Goal: Task Accomplishment & Management: Use online tool/utility

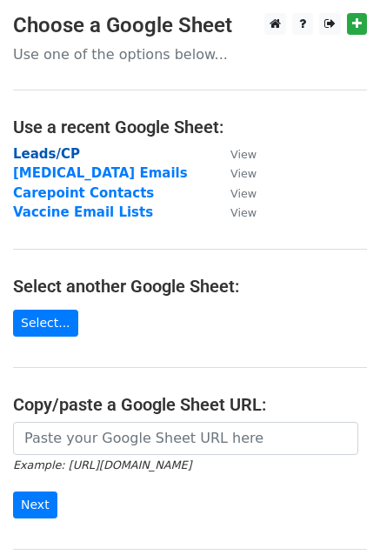
click at [56, 153] on strong "Leads/CP" at bounding box center [46, 154] width 67 height 16
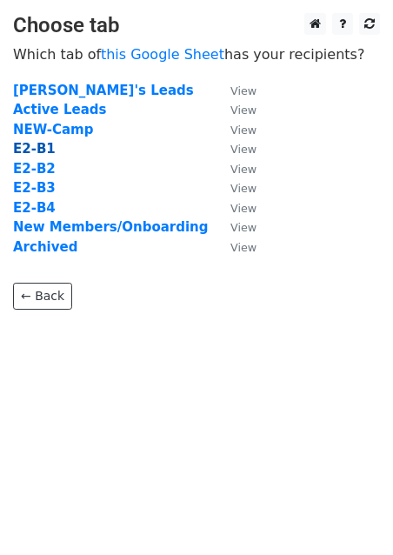
click at [42, 145] on strong "E2-B1" at bounding box center [34, 149] width 43 height 16
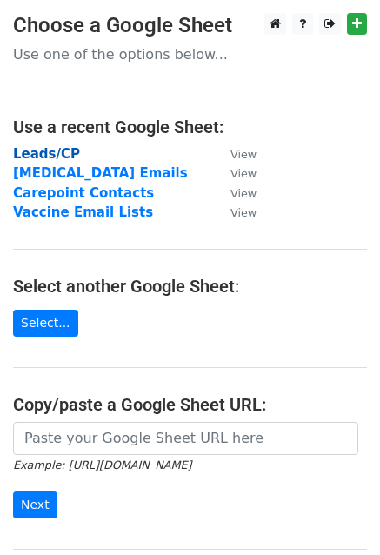
click at [45, 152] on strong "Leads/CP" at bounding box center [46, 154] width 67 height 16
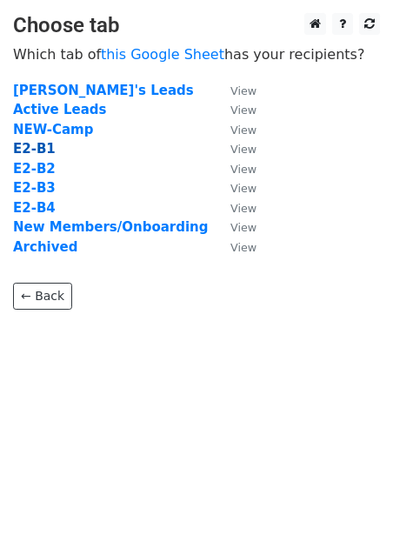
click at [44, 149] on strong "E2-B1" at bounding box center [34, 149] width 43 height 16
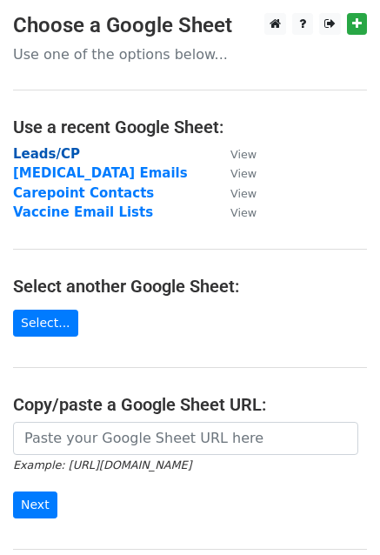
click at [48, 156] on strong "Leads/CP" at bounding box center [46, 154] width 67 height 16
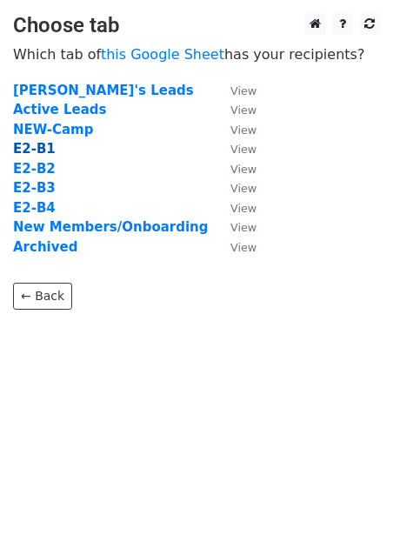
click at [38, 149] on strong "E2-B1" at bounding box center [34, 149] width 43 height 16
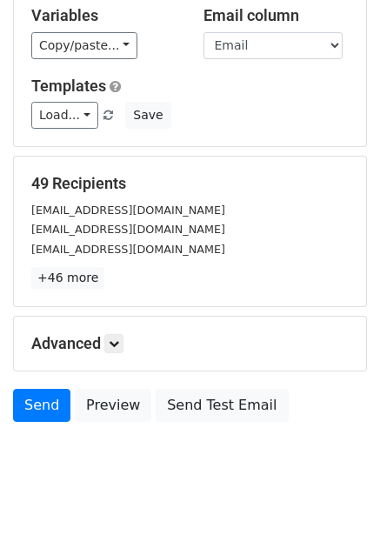
scroll to position [118, 0]
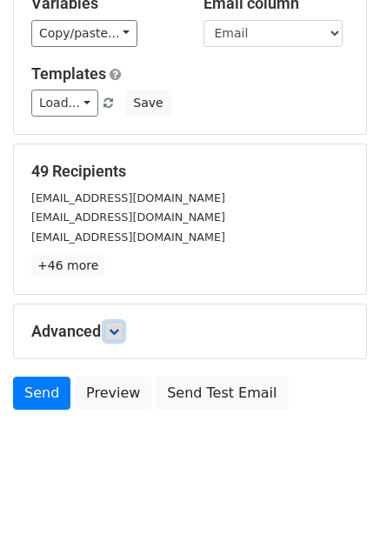
click at [111, 333] on link at bounding box center [113, 331] width 19 height 19
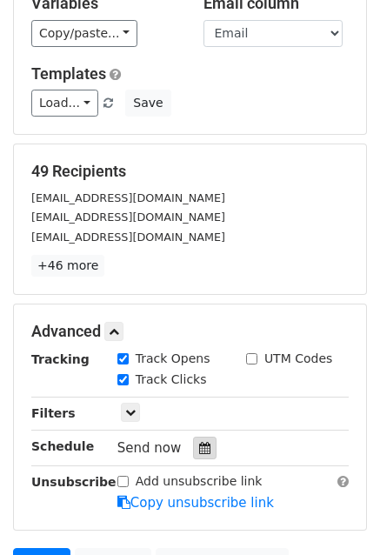
click at [193, 443] on div at bounding box center [204, 447] width 23 height 23
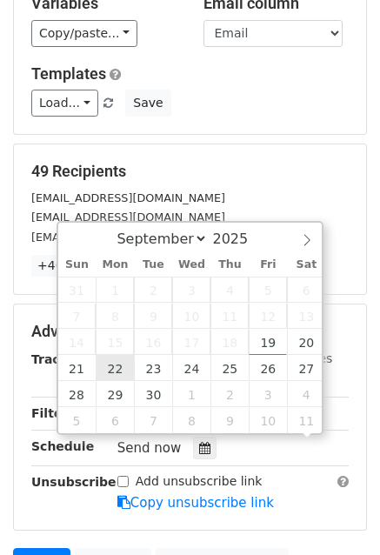
scroll to position [0, 0]
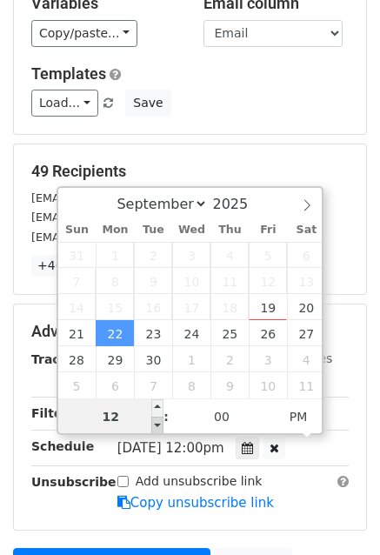
type input "2025-09-22 11:00"
type input "11"
click at [156, 427] on span at bounding box center [157, 424] width 12 height 17
type input "2025-09-22 10:00"
type input "10"
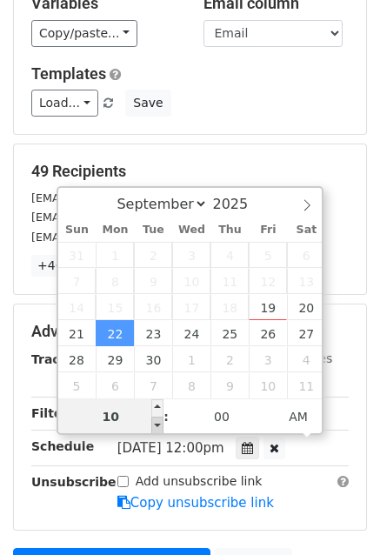
click at [156, 427] on span at bounding box center [157, 424] width 12 height 17
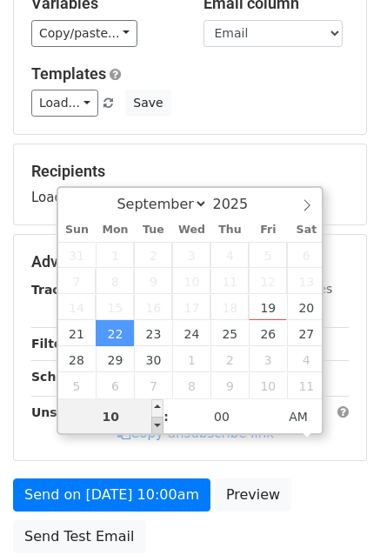
type input "2025-09-22 09:00"
type input "09"
click at [156, 427] on span at bounding box center [157, 424] width 12 height 17
type input "2025-09-22 08:00"
type input "08"
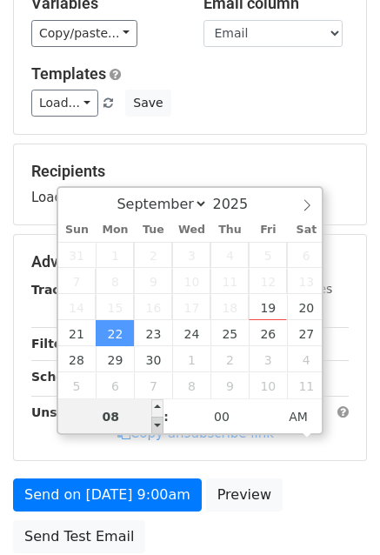
click at [156, 427] on span at bounding box center [157, 424] width 12 height 17
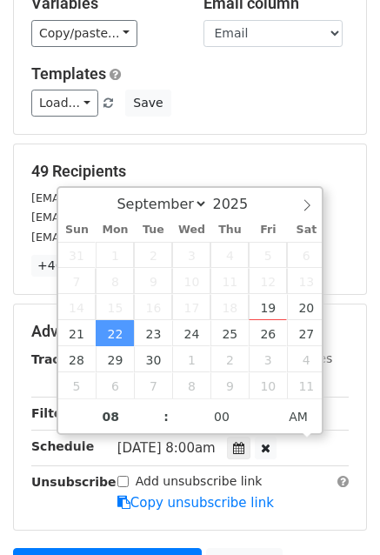
click at [38, 494] on div "Unsubscribe" at bounding box center [61, 492] width 86 height 40
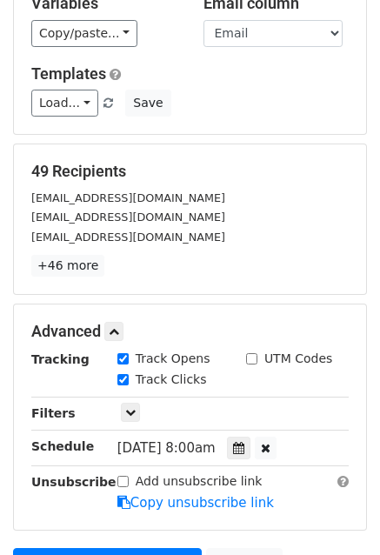
click at [124, 476] on input "Add unsubscribe link" at bounding box center [122, 481] width 11 height 11
checkbox input "true"
click at [133, 416] on link at bounding box center [130, 412] width 19 height 19
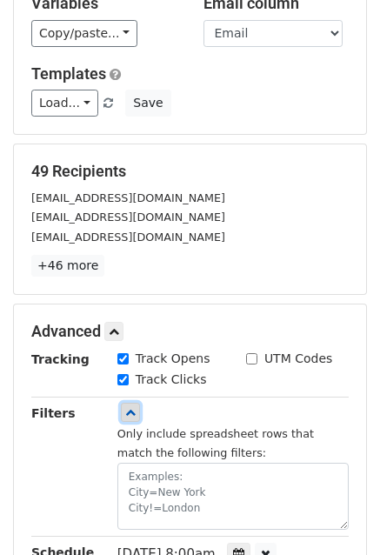
click at [133, 416] on link at bounding box center [130, 412] width 19 height 19
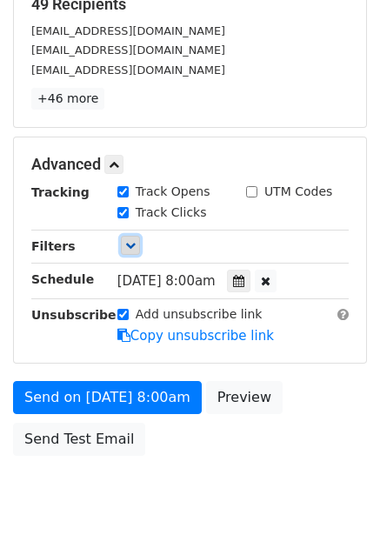
scroll to position [329, 0]
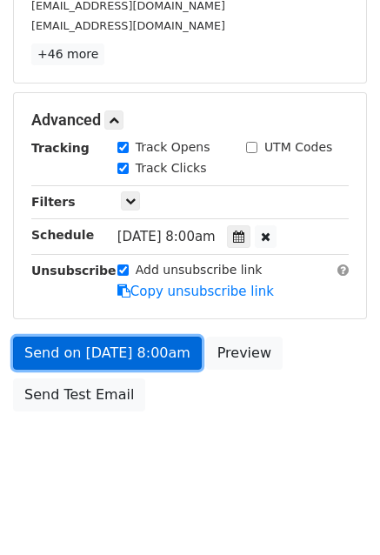
click at [101, 340] on link "Send on Sep 22 at 8:00am" at bounding box center [107, 352] width 189 height 33
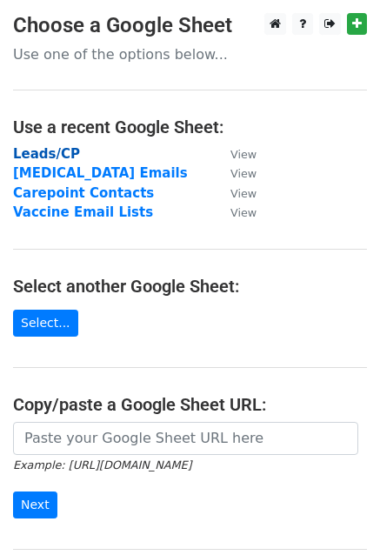
click at [51, 154] on strong "Leads/CP" at bounding box center [46, 154] width 67 height 16
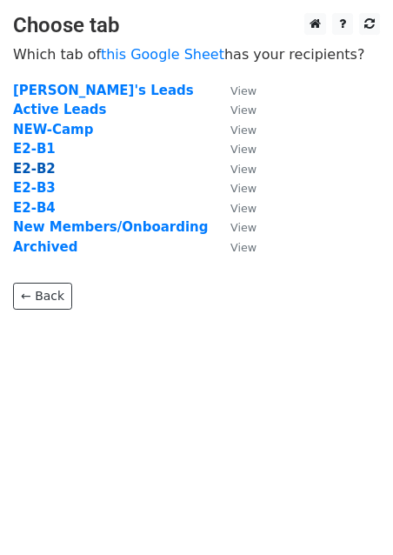
click at [41, 166] on strong "E2-B2" at bounding box center [34, 169] width 43 height 16
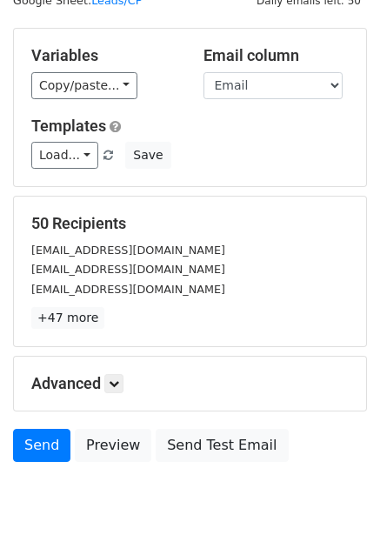
scroll to position [118, 0]
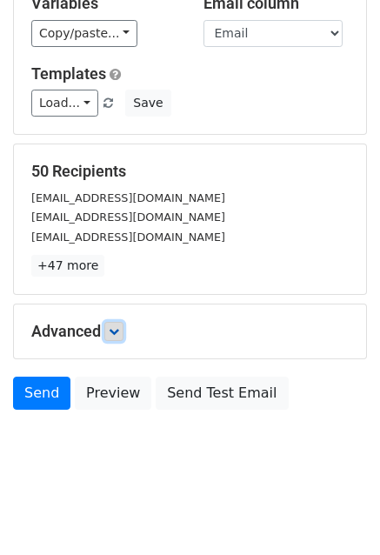
click at [119, 329] on icon at bounding box center [114, 331] width 10 height 10
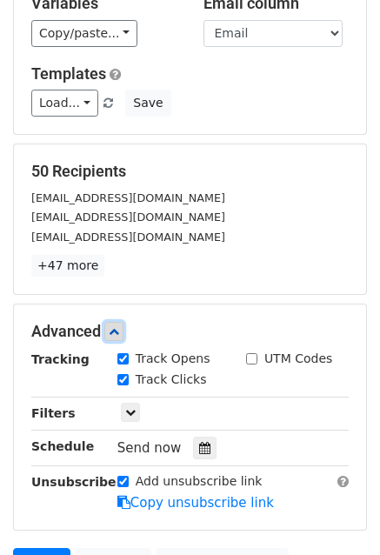
scroll to position [203, 0]
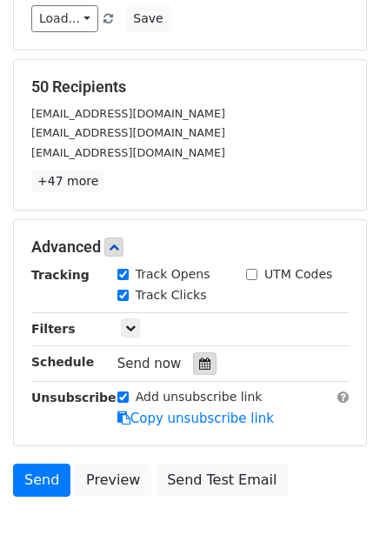
click at [199, 361] on icon at bounding box center [204, 363] width 11 height 12
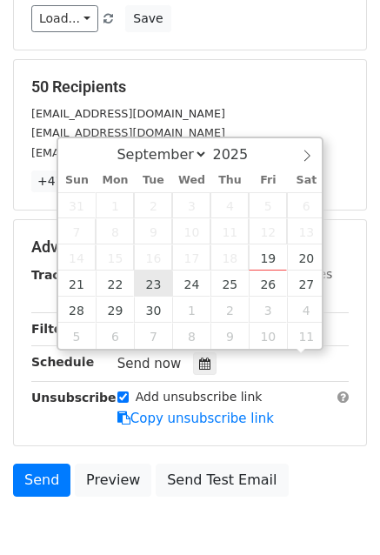
scroll to position [0, 0]
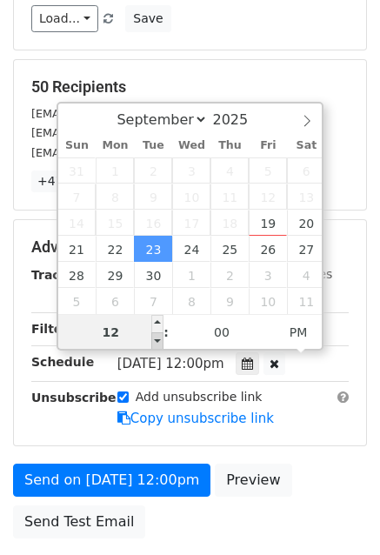
type input "2025-09-23 11:00"
type input "11"
click at [160, 338] on span at bounding box center [157, 340] width 12 height 17
type input "2025-09-23 10:00"
type input "10"
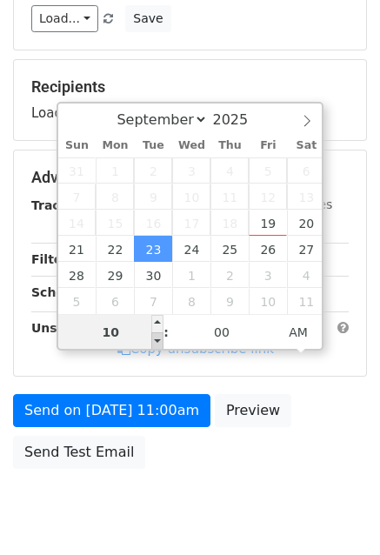
click at [160, 338] on span at bounding box center [157, 340] width 12 height 17
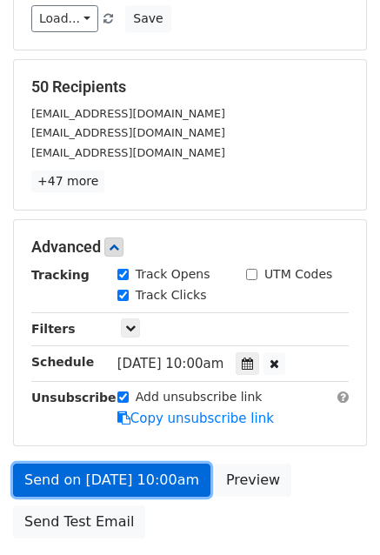
click at [153, 470] on link "Send on Sep 23 at 10:00am" at bounding box center [111, 479] width 197 height 33
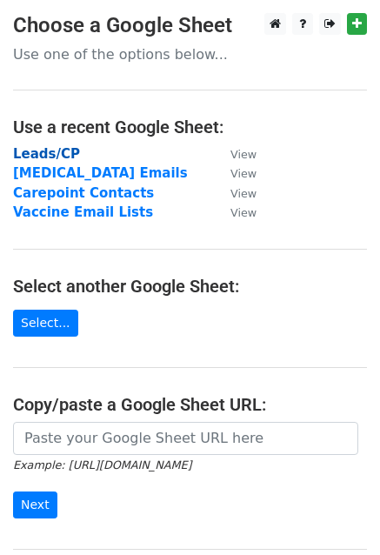
click at [48, 156] on strong "Leads/CP" at bounding box center [46, 154] width 67 height 16
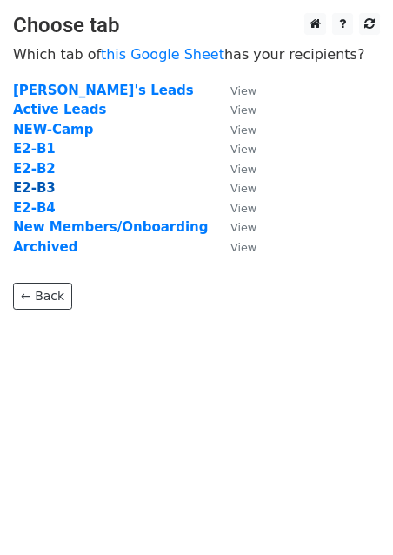
click at [37, 183] on strong "E2-B3" at bounding box center [34, 188] width 43 height 16
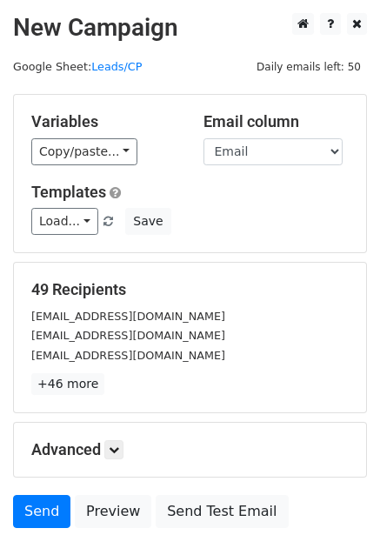
scroll to position [118, 0]
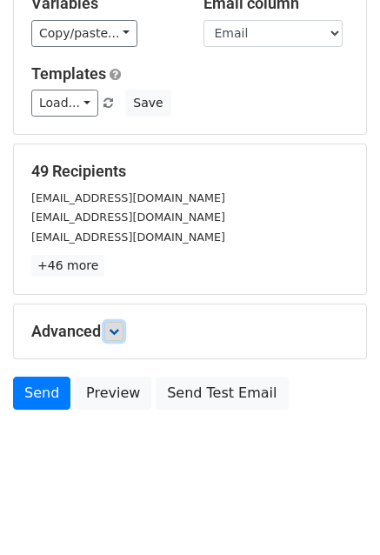
click at [112, 329] on icon at bounding box center [114, 331] width 10 height 10
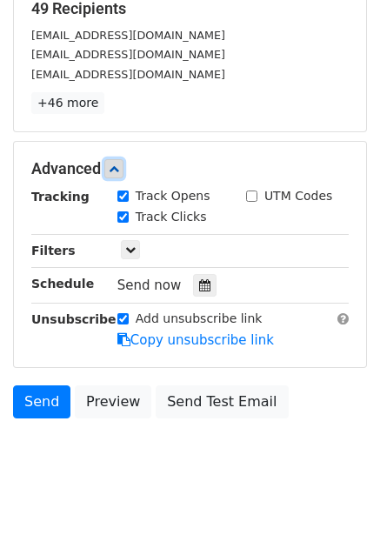
scroll to position [282, 0]
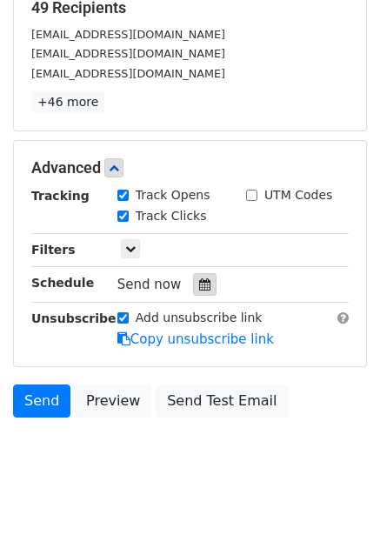
click at [199, 280] on icon at bounding box center [204, 284] width 11 height 12
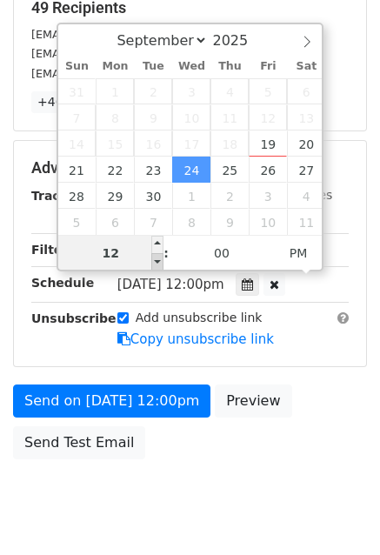
type input "2025-09-24 11:00"
type input "11"
click at [158, 265] on span at bounding box center [157, 261] width 12 height 17
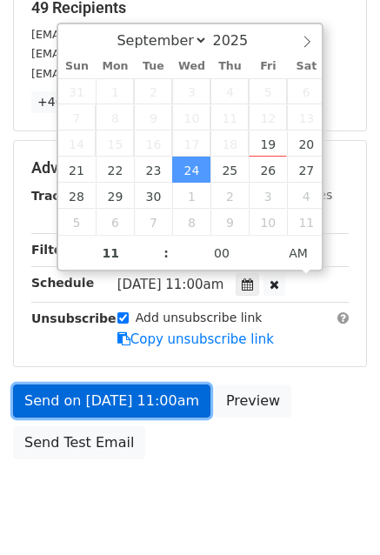
click at [141, 396] on link "Send on Sep 24 at 11:00am" at bounding box center [111, 400] width 197 height 33
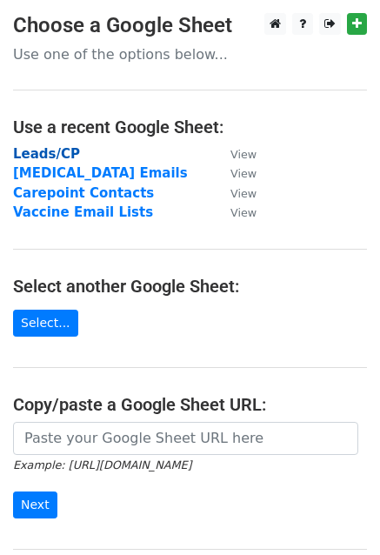
click at [51, 153] on strong "Leads/CP" at bounding box center [46, 154] width 67 height 16
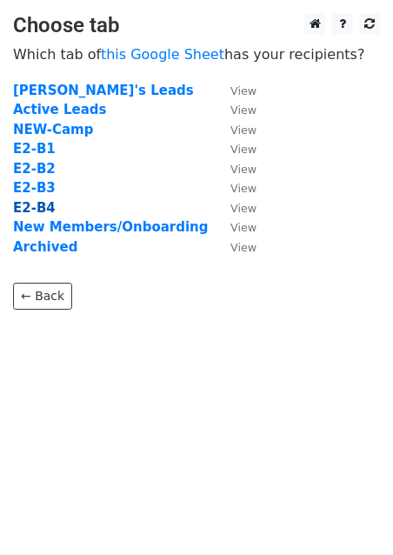
click at [21, 212] on strong "E2-B4" at bounding box center [34, 208] width 43 height 16
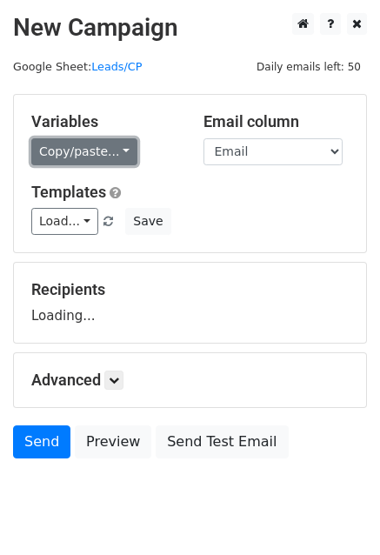
click at [101, 150] on link "Copy/paste..." at bounding box center [84, 151] width 106 height 27
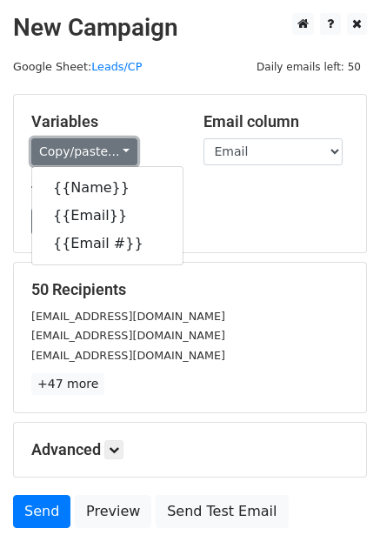
click at [101, 150] on link "Copy/paste..." at bounding box center [84, 151] width 106 height 27
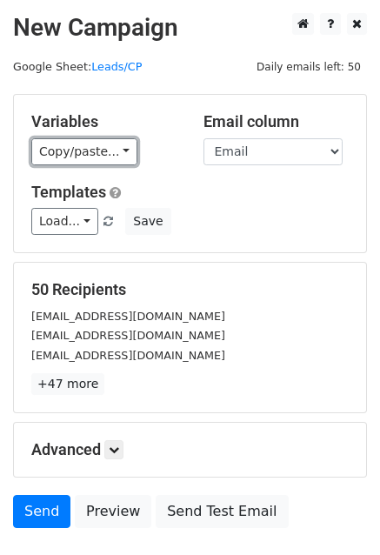
scroll to position [118, 0]
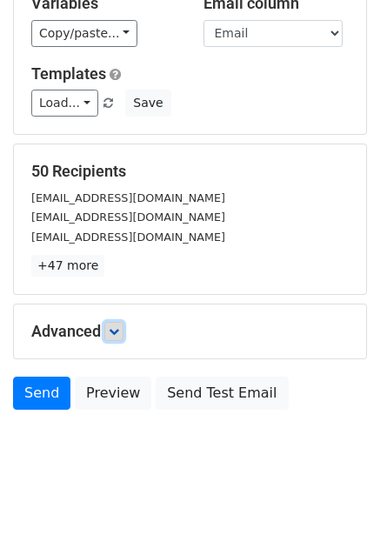
click at [116, 336] on link at bounding box center [113, 331] width 19 height 19
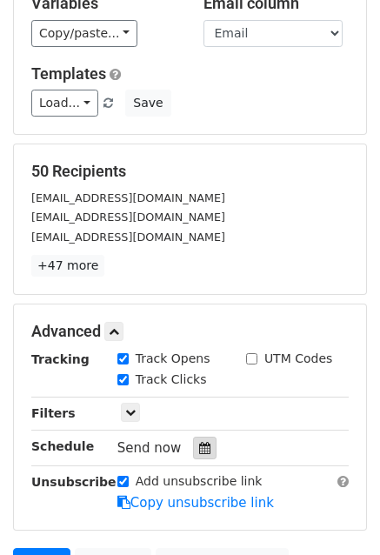
click at [199, 448] on icon at bounding box center [204, 448] width 11 height 12
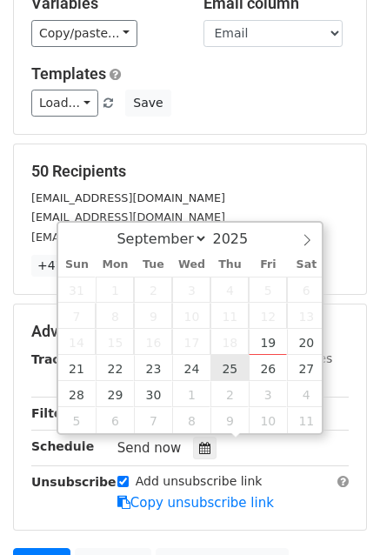
type input "[DATE] 12:00"
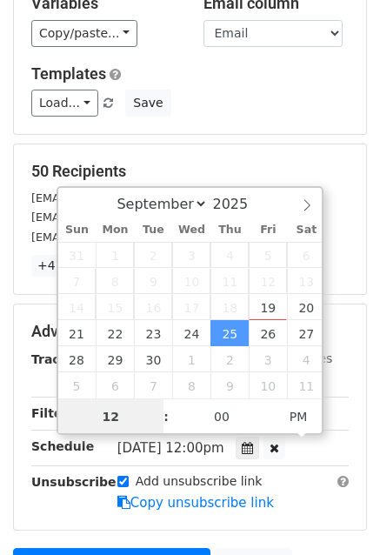
scroll to position [329, 0]
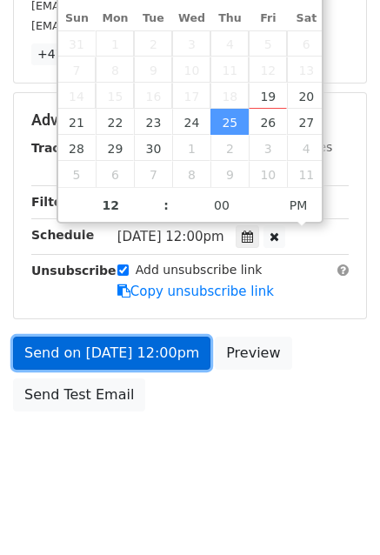
click at [128, 343] on link "Send on [DATE] 12:00pm" at bounding box center [111, 352] width 197 height 33
